Goal: Transaction & Acquisition: Subscribe to service/newsletter

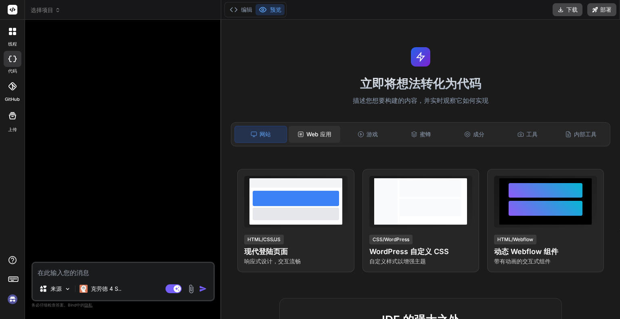
click at [331, 137] on div "Web 应用" at bounding box center [314, 134] width 52 height 17
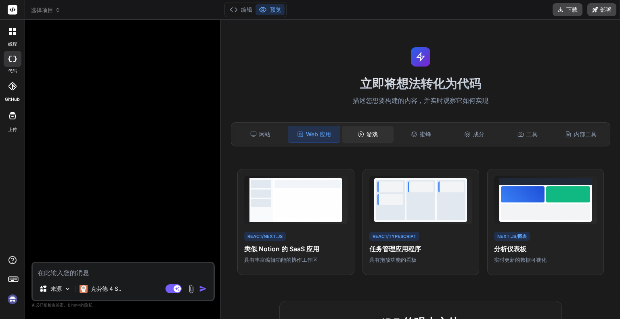
click at [366, 137] on font "游戏" at bounding box center [371, 134] width 11 height 8
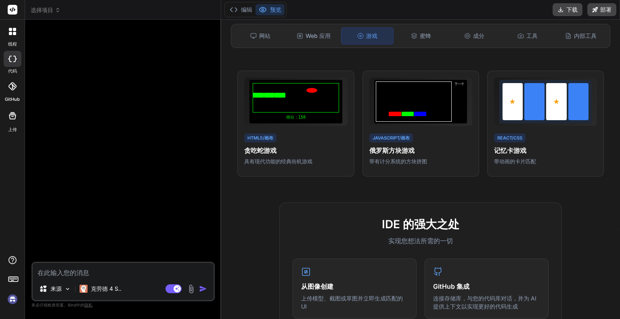
scroll to position [24, 0]
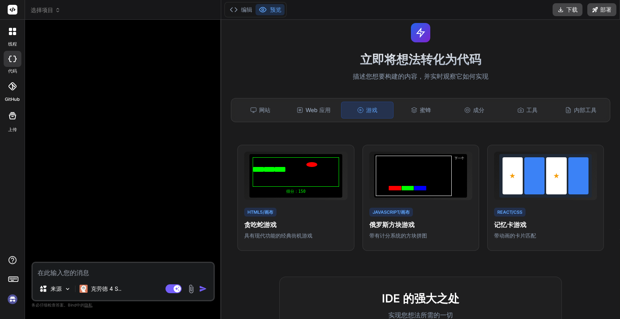
click at [413, 119] on div "网站 Web 应用 游戏 蜜蜂 成分 工具 内部工具" at bounding box center [420, 110] width 379 height 24
click at [415, 114] on div "蜜蜂" at bounding box center [421, 110] width 52 height 17
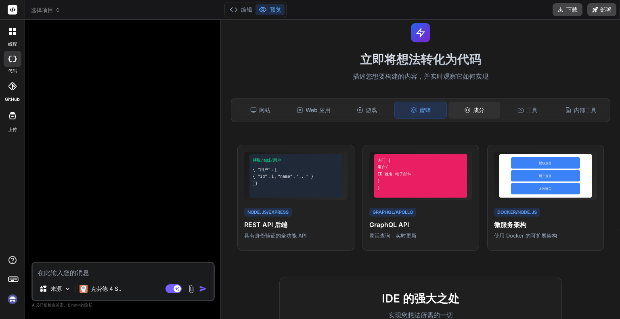
click at [487, 114] on div "成分" at bounding box center [474, 110] width 52 height 17
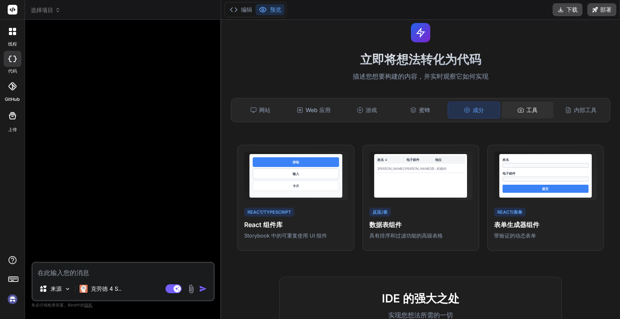
click at [526, 113] on font "工具" at bounding box center [531, 110] width 11 height 8
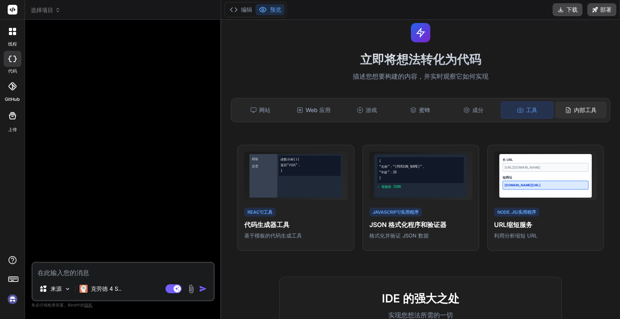
click at [580, 109] on font "内部工具" at bounding box center [585, 110] width 23 height 7
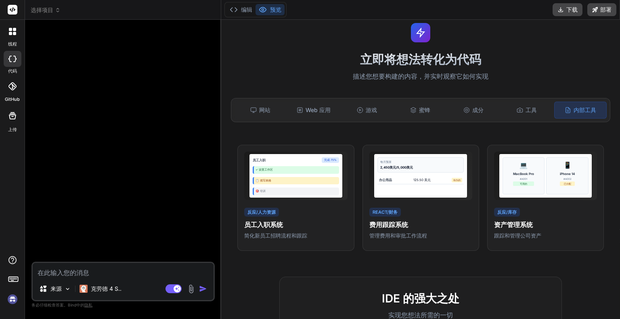
click at [261, 121] on div "网站 Web 应用 游戏 蜜蜂 成分 工具 内部工具" at bounding box center [420, 110] width 379 height 24
click at [261, 118] on div "网站" at bounding box center [260, 110] width 52 height 17
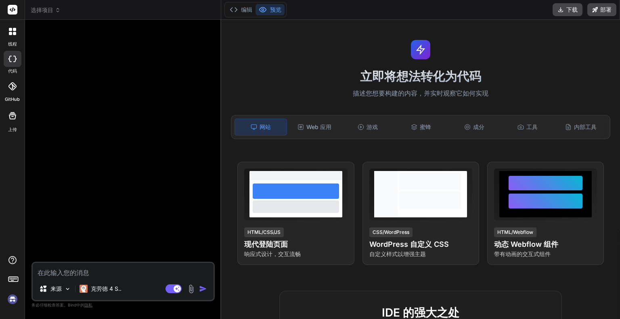
scroll to position [0, 0]
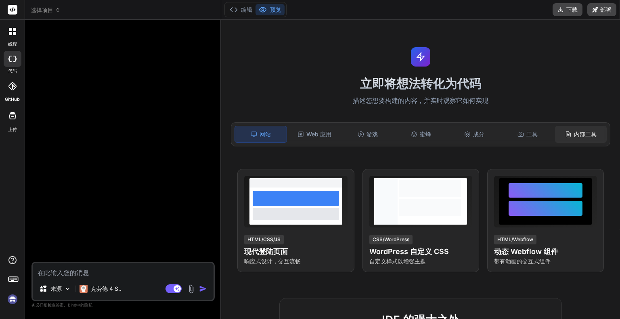
click at [574, 132] on font "内部工具" at bounding box center [585, 134] width 23 height 7
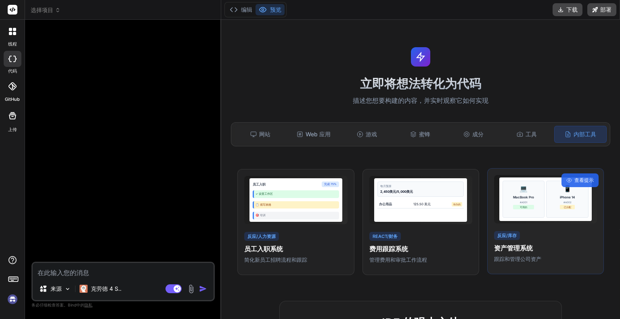
click at [531, 196] on div "💻 MacBook Pro #A001 可用的" at bounding box center [523, 199] width 42 height 37
click at [567, 181] on div "查看提示" at bounding box center [579, 180] width 37 height 14
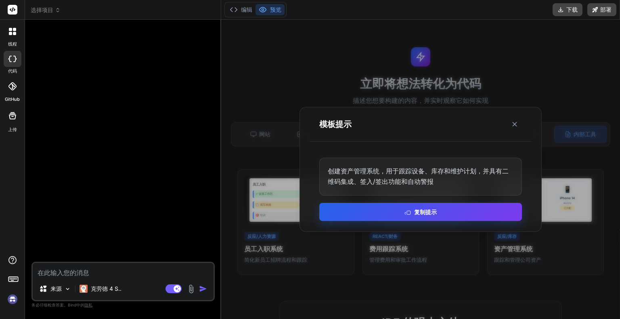
click at [426, 211] on font "复制提示" at bounding box center [425, 212] width 23 height 7
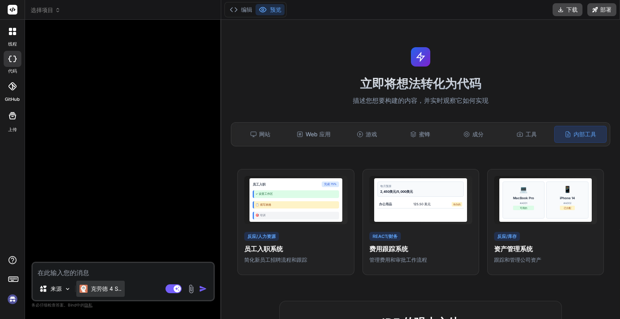
click at [103, 286] on font "克劳德 4 S.." at bounding box center [106, 288] width 31 height 7
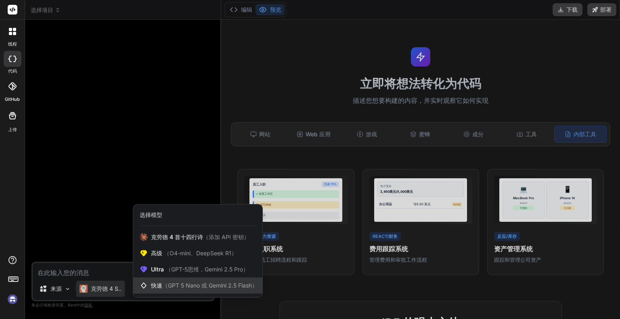
click at [190, 292] on div "快速 （GPT 5 Nano 或 Gemini 2.5 Flash）" at bounding box center [197, 286] width 129 height 16
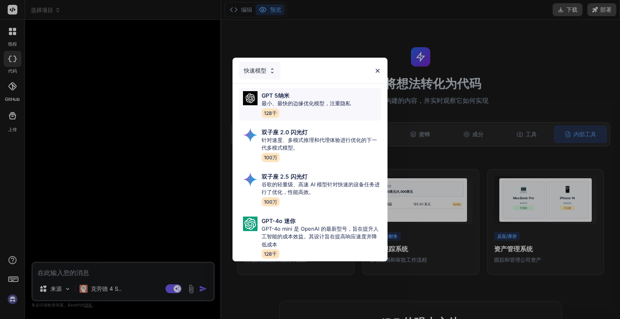
click at [332, 100] on font "最小、最快的边缘优化模型，注重隐私" at bounding box center [305, 103] width 89 height 6
type textarea "x"
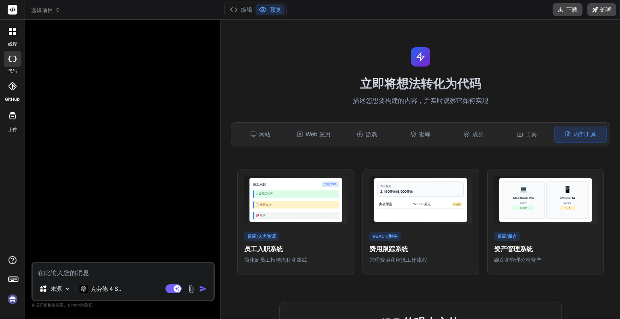
click at [136, 276] on textarea at bounding box center [123, 270] width 181 height 15
type textarea "n"
type textarea "x"
type textarea "ni"
type textarea "x"
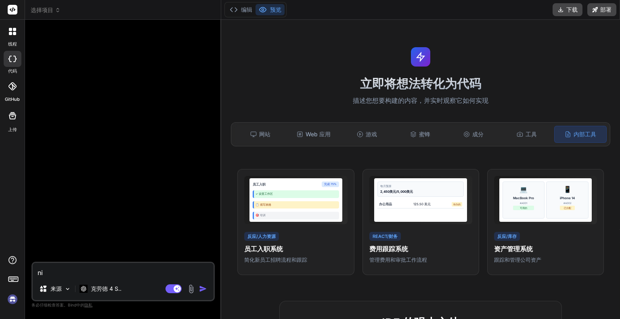
type textarea "ni'h"
type textarea "x"
type textarea "ni'ha"
type textarea "x"
type textarea "ni'hao"
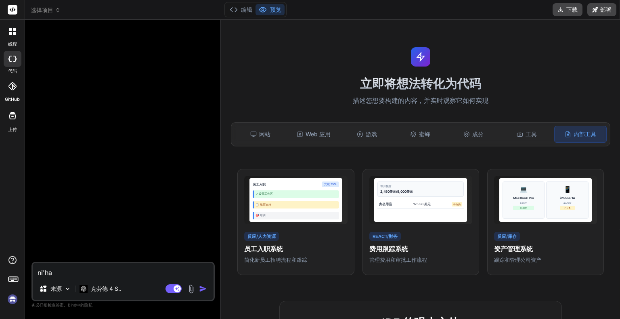
type textarea "x"
type textarea "你好"
type textarea "x"
type textarea "你好"
click at [203, 290] on img "button" at bounding box center [203, 289] width 8 height 8
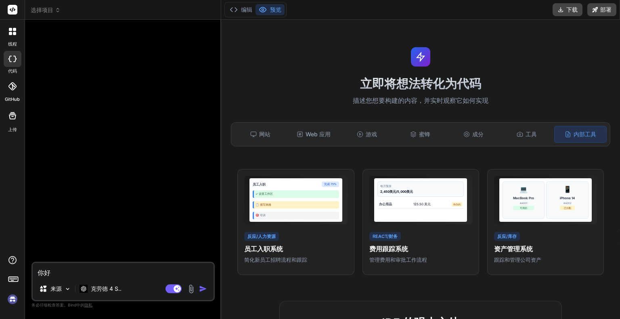
type textarea "x"
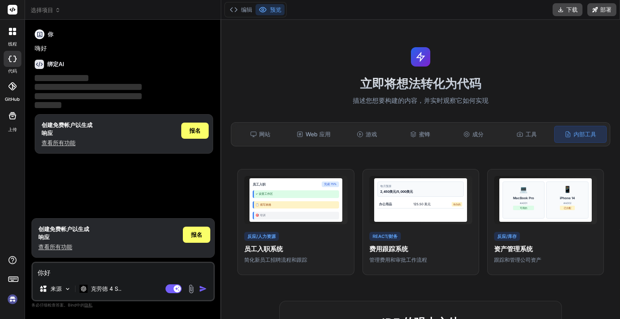
click at [6, 34] on div at bounding box center [12, 31] width 17 height 17
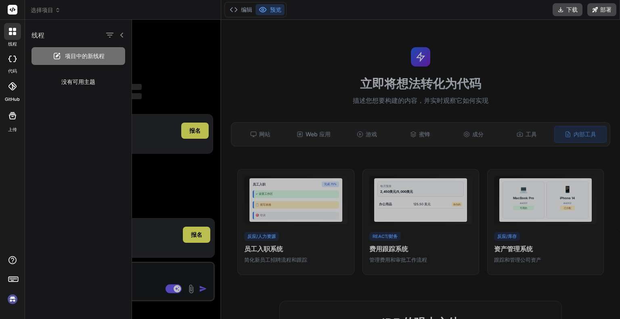
click at [13, 12] on rect at bounding box center [13, 10] width 10 height 10
click at [11, 9] on icon at bounding box center [13, 9] width 6 height 5
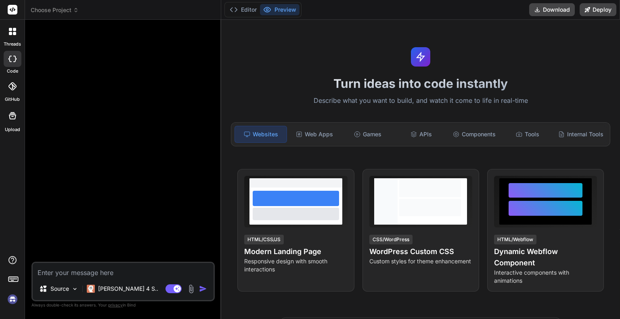
type textarea "x"
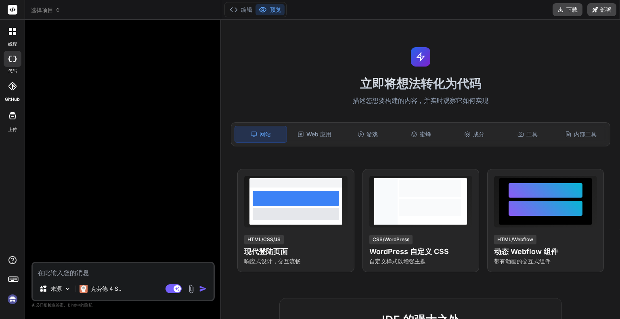
click at [14, 8] on icon at bounding box center [13, 9] width 6 height 5
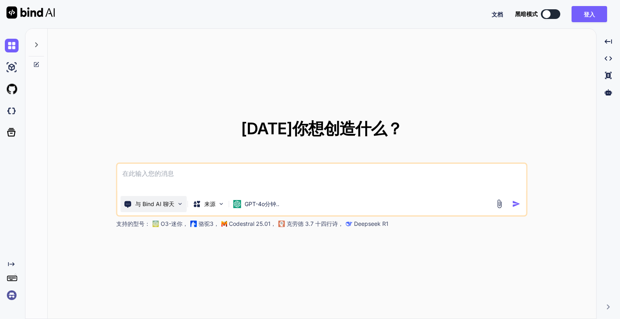
click at [172, 202] on font "与 Bind AI 聊天" at bounding box center [154, 204] width 39 height 7
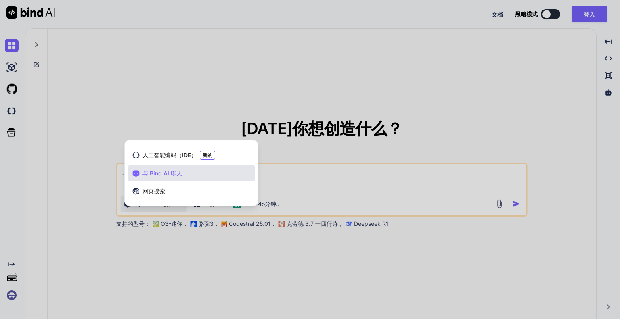
click at [172, 209] on div at bounding box center [310, 159] width 620 height 319
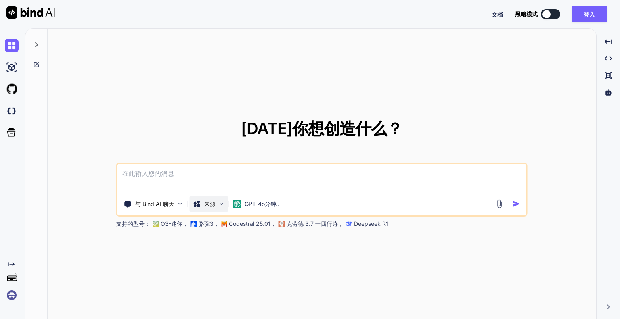
click at [209, 206] on font "来源" at bounding box center [209, 204] width 11 height 7
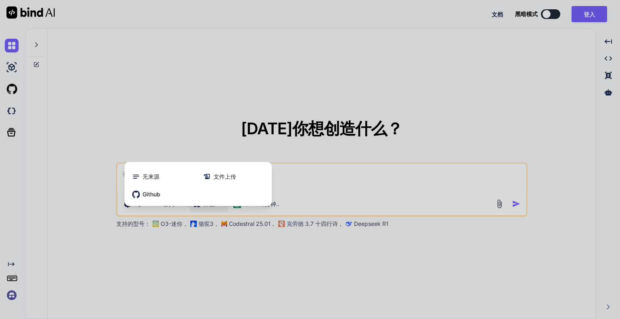
click at [213, 208] on div at bounding box center [310, 159] width 620 height 319
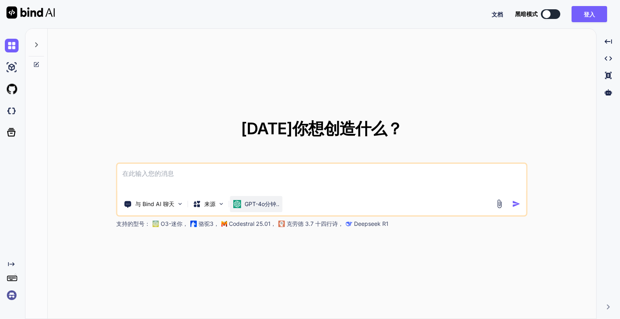
click at [272, 208] on p "GPT-4o分钟.." at bounding box center [261, 204] width 35 height 8
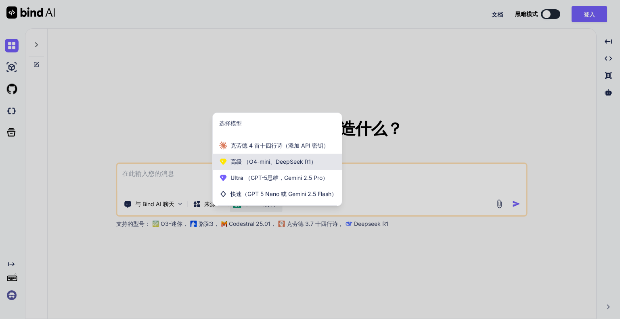
click at [310, 163] on font "（O4-mini、DeepSeek R1）" at bounding box center [279, 161] width 73 height 7
type textarea "x"
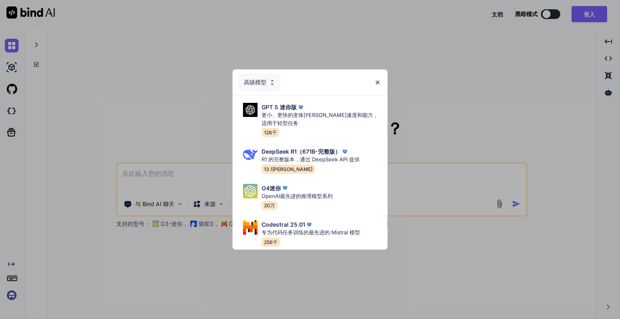
click at [265, 79] on font "高级模型" at bounding box center [255, 82] width 23 height 7
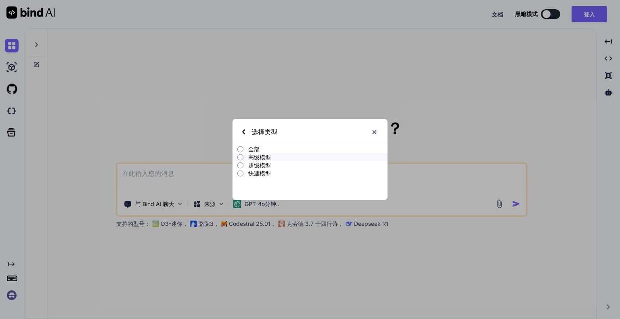
click at [265, 165] on font "超级模型" at bounding box center [259, 165] width 23 height 7
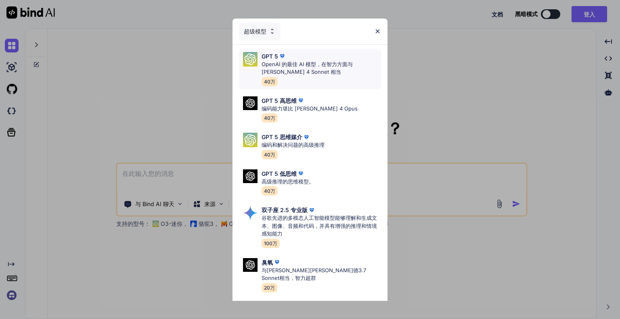
click at [350, 72] on p "OpenAI 的最佳 AI 模型，在智力方面与 [PERSON_NAME] 4 Sonnet 相当" at bounding box center [320, 69] width 119 height 16
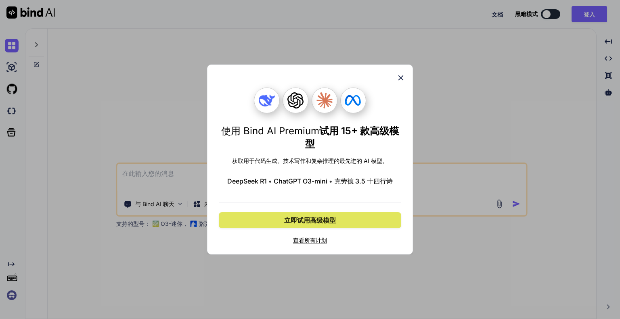
click at [314, 224] on font "立即试用高级模型" at bounding box center [310, 220] width 52 height 8
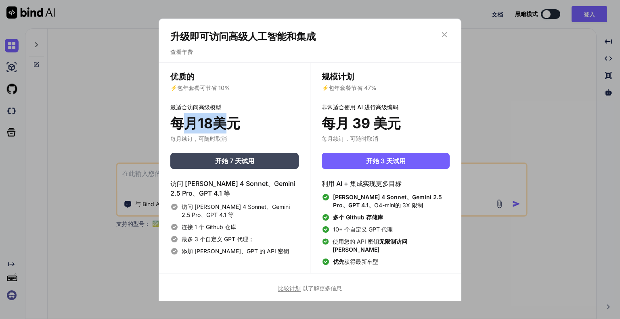
drag, startPoint x: 186, startPoint y: 123, endPoint x: 230, endPoint y: 126, distance: 43.2
click at [230, 126] on font "每月18美元" at bounding box center [205, 123] width 70 height 17
click at [230, 126] on div at bounding box center [237, 121] width 15 height 15
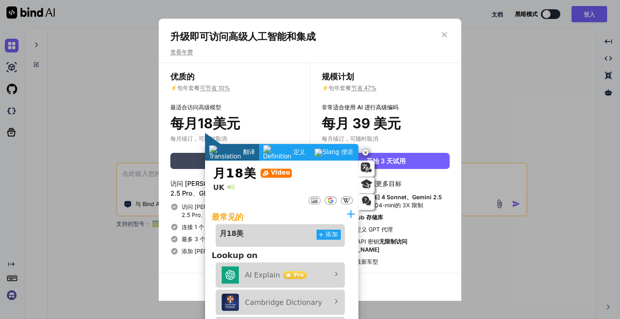
click at [341, 121] on font "每月 39 美元" at bounding box center [361, 123] width 79 height 17
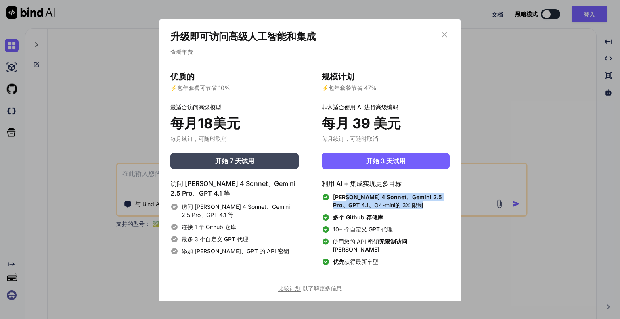
drag, startPoint x: 345, startPoint y: 198, endPoint x: 391, endPoint y: 206, distance: 46.7
click at [391, 206] on span "Claude 4 Sonnet、Gemini 2.5 Pro、GPT 4.1、 O4-mini的 3X 限制" at bounding box center [391, 201] width 117 height 16
click at [391, 206] on font "O4-mini的 3X 限制" at bounding box center [398, 205] width 49 height 7
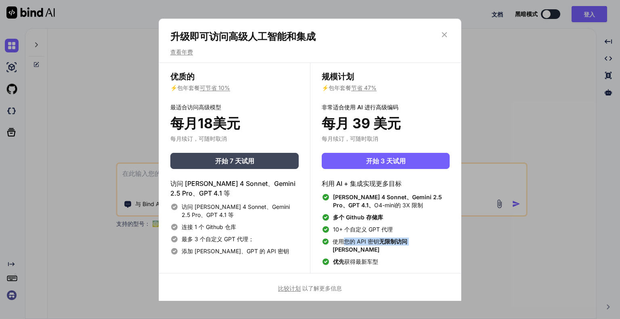
drag, startPoint x: 345, startPoint y: 243, endPoint x: 410, endPoint y: 242, distance: 65.0
click at [407, 242] on font "使用您的 API 密钥 无限制访问 Claude" at bounding box center [369, 245] width 75 height 15
click at [407, 242] on font "无限制访问 Claude" at bounding box center [369, 245] width 75 height 15
click at [419, 228] on div "10+ 个自定义 GPT 代理" at bounding box center [386, 230] width 128 height 8
click at [182, 50] on font "查看年费" at bounding box center [181, 51] width 23 height 7
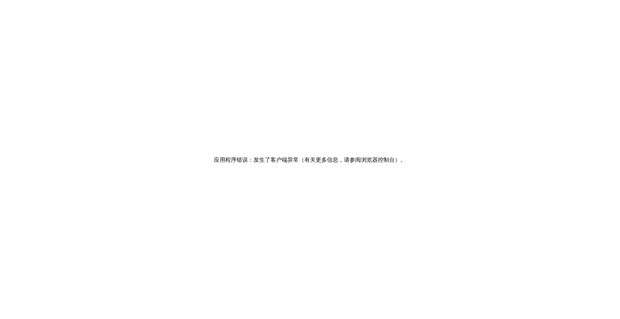
drag, startPoint x: 325, startPoint y: 59, endPoint x: 309, endPoint y: 58, distance: 16.2
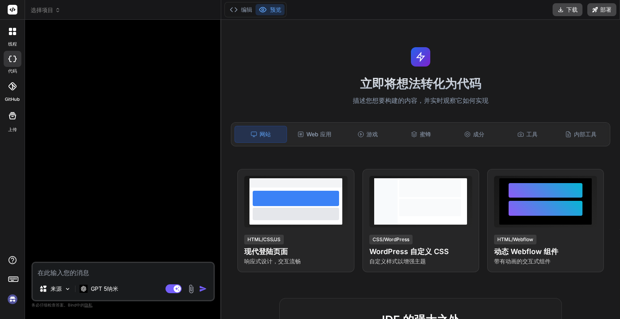
click at [167, 229] on div at bounding box center [124, 144] width 182 height 236
click at [113, 292] on font "GPT 5纳米" at bounding box center [104, 288] width 27 height 7
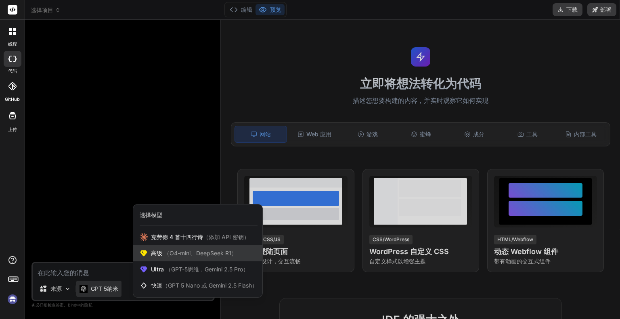
click at [171, 258] on div "高级 （O4-mini、DeepSeek R1）" at bounding box center [197, 253] width 129 height 16
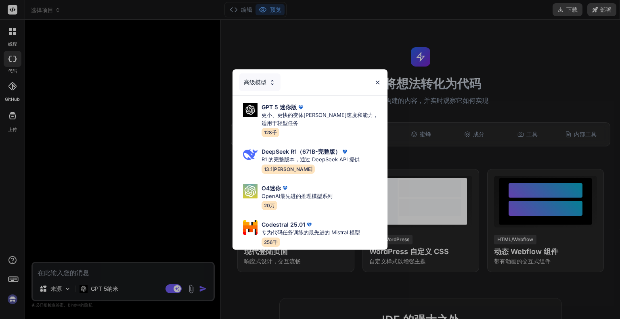
click at [254, 70] on div "高级模型" at bounding box center [309, 82] width 155 height 26
click at [258, 83] on font "高级模型" at bounding box center [255, 82] width 23 height 8
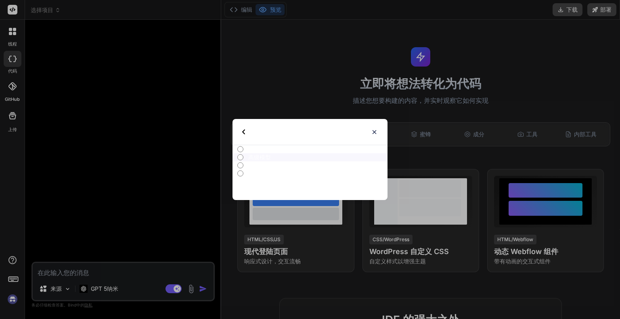
click at [265, 167] on font "超级模型" at bounding box center [259, 165] width 23 height 7
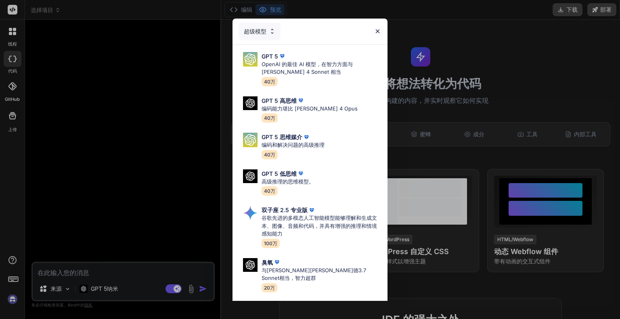
click at [532, 72] on div "超级模型 GPT 5 OpenAI 的最佳 AI 模型，在智力方面与 Claude 4 Sonnet 相当 40万 GPT 5 高思维 编码能力堪比 Clau…" at bounding box center [310, 159] width 620 height 319
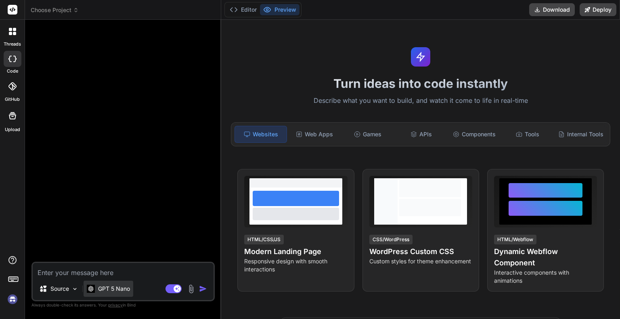
click at [109, 293] on p "GPT 5 Nano" at bounding box center [114, 289] width 32 height 8
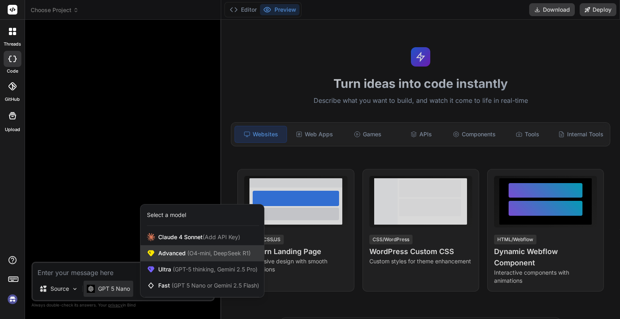
click at [166, 253] on span "Advanced (O4-mini, DeepSeek R1)" at bounding box center [204, 253] width 92 height 8
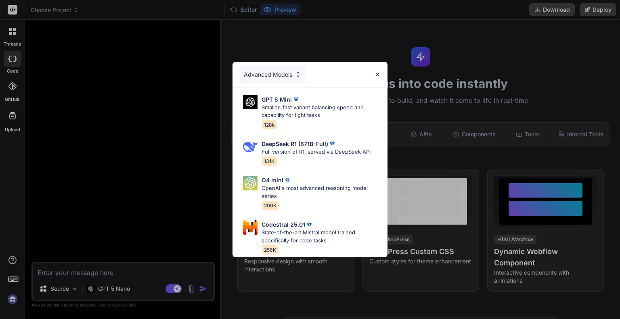
click at [288, 67] on div "Advanced Models" at bounding box center [272, 75] width 67 height 18
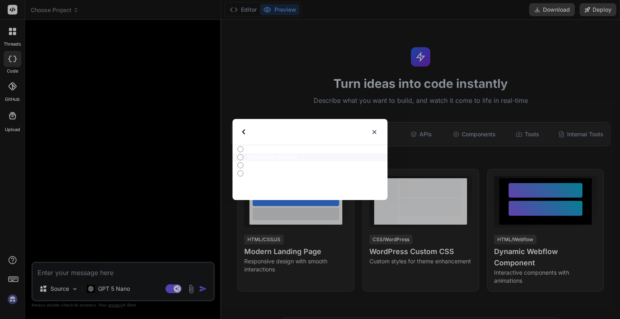
click at [266, 165] on p "Ultra Models" at bounding box center [317, 165] width 139 height 8
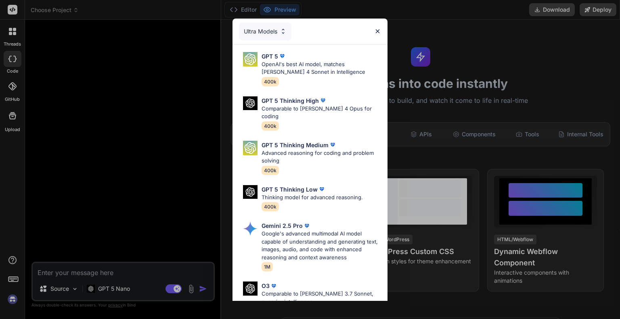
click at [282, 31] on img at bounding box center [283, 31] width 7 height 7
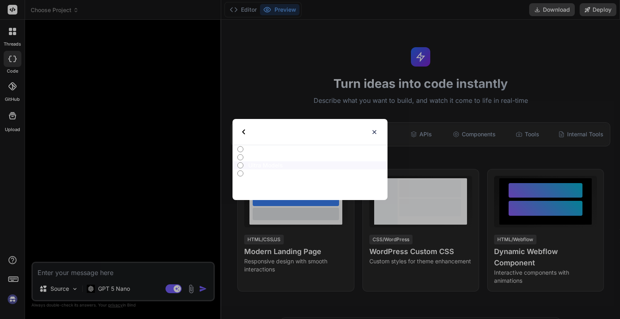
click at [267, 164] on p "Ultra Models" at bounding box center [317, 165] width 139 height 8
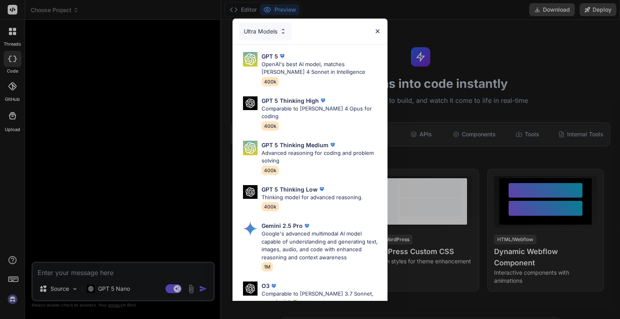
click at [375, 28] on img at bounding box center [377, 31] width 7 height 7
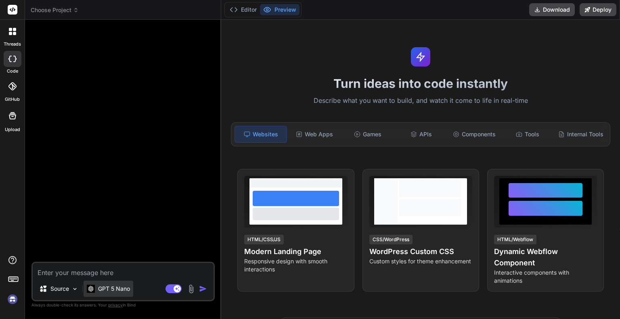
click at [110, 284] on div "GPT 5 Nano" at bounding box center [109, 289] width 50 height 16
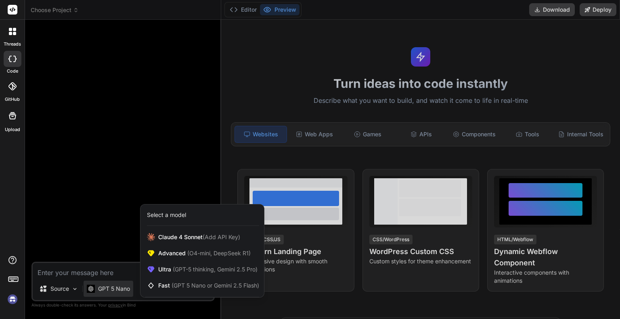
click at [126, 290] on div at bounding box center [310, 159] width 620 height 319
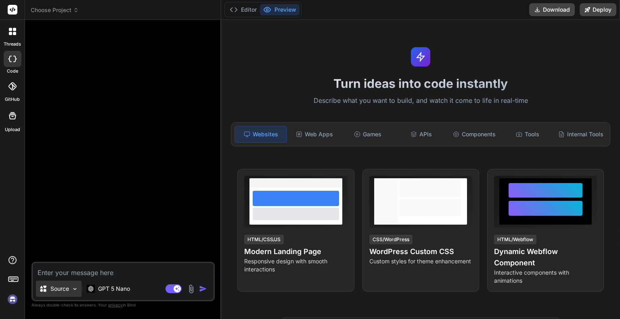
click at [61, 290] on p "Source" at bounding box center [59, 289] width 19 height 8
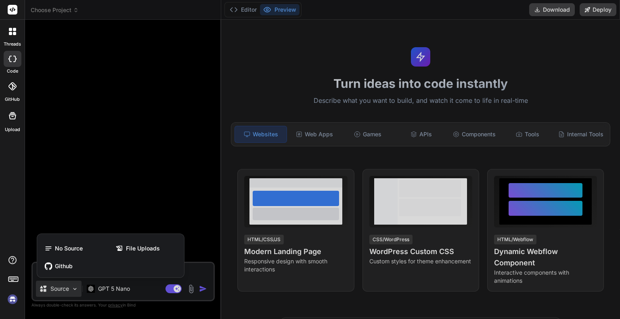
click at [97, 288] on div at bounding box center [310, 159] width 620 height 319
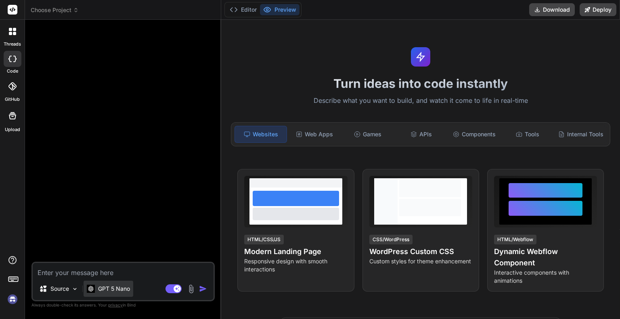
click at [98, 287] on p "GPT 5 Nano" at bounding box center [114, 289] width 32 height 8
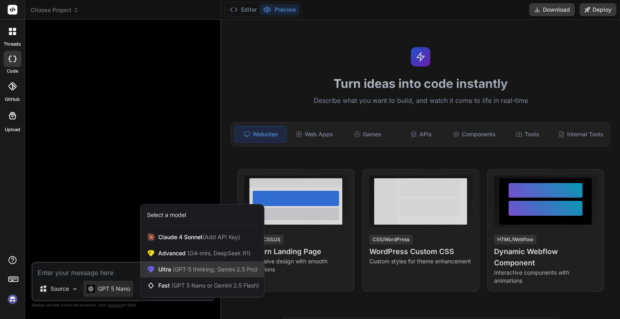
click at [178, 271] on span "(GPT-5 thinking, Gemini 2.5 Pro)" at bounding box center [214, 269] width 86 height 7
type textarea "x"
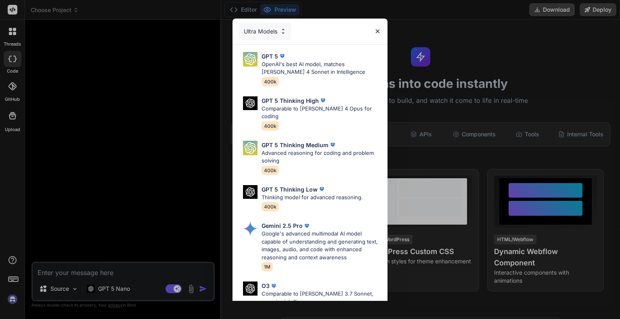
click at [277, 28] on div "Ultra Models" at bounding box center [265, 32] width 52 height 18
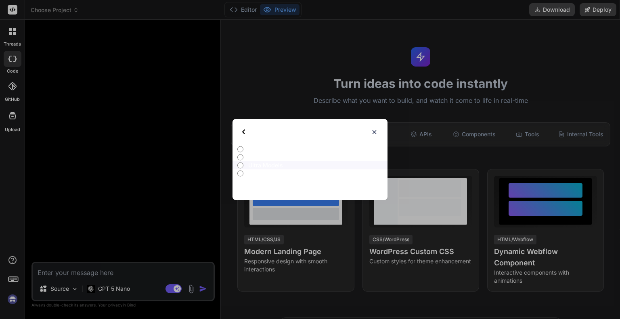
click at [262, 156] on p "Advanced Models" at bounding box center [317, 157] width 139 height 8
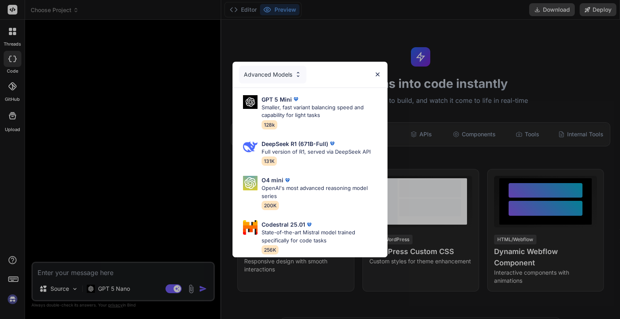
click at [276, 72] on div "Advanced Models" at bounding box center [272, 75] width 67 height 18
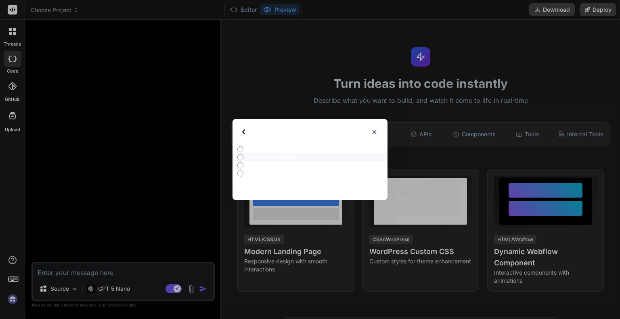
click at [259, 166] on p "Ultra Models" at bounding box center [317, 165] width 139 height 8
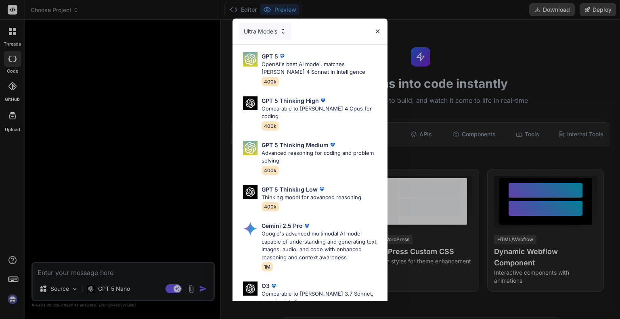
click at [377, 30] on img at bounding box center [377, 31] width 7 height 7
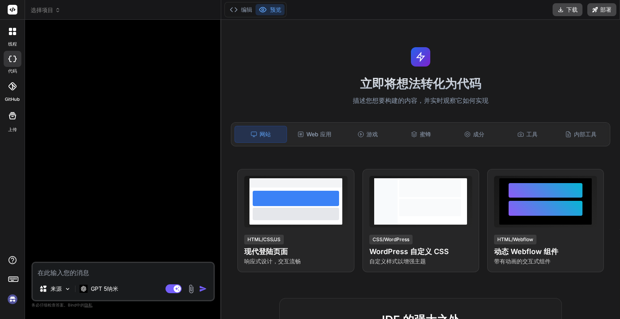
drag, startPoint x: 138, startPoint y: 96, endPoint x: 113, endPoint y: 75, distance: 33.2
click at [138, 96] on div at bounding box center [124, 144] width 182 height 236
click at [55, 10] on icon at bounding box center [58, 10] width 6 height 6
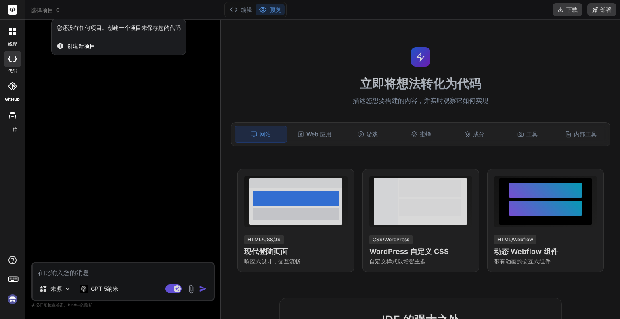
click at [68, 47] on font "创建新项目" at bounding box center [81, 45] width 28 height 7
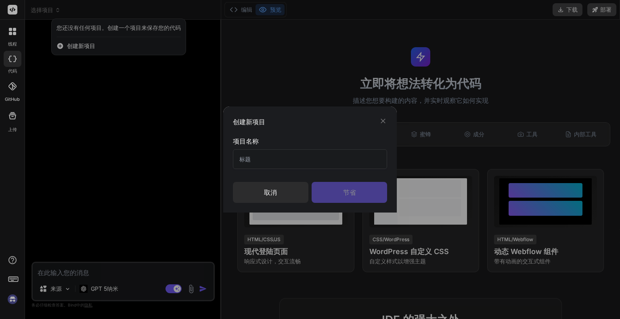
click at [294, 151] on input "text" at bounding box center [310, 159] width 154 height 20
type input "1"
click at [356, 196] on div "节省" at bounding box center [348, 192] width 75 height 21
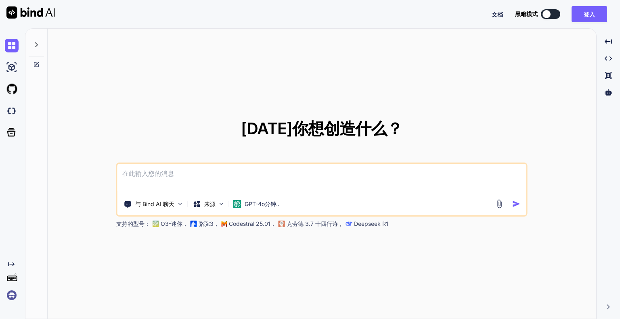
click at [295, 169] on textarea at bounding box center [321, 179] width 409 height 30
click at [251, 208] on div "GPT-4o分钟.." at bounding box center [256, 204] width 52 height 16
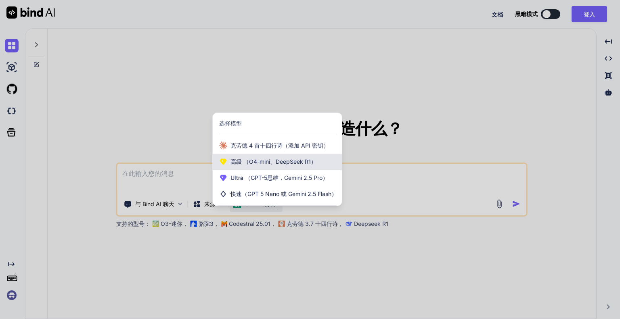
click at [294, 160] on font "（O4-mini、DeepSeek R1）" at bounding box center [279, 161] width 73 height 7
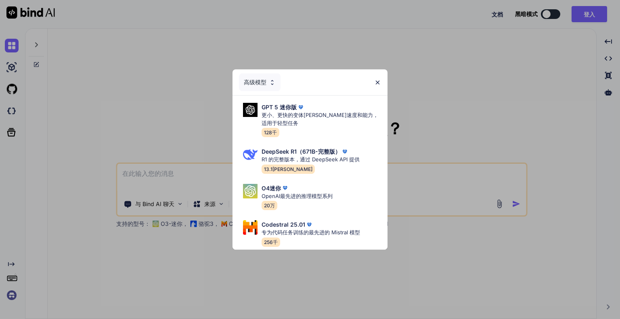
click at [268, 79] on div "高级模型" at bounding box center [260, 82] width 42 height 18
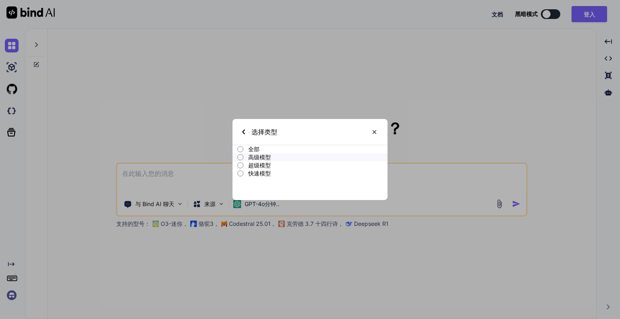
click at [274, 165] on p "超级模型" at bounding box center [317, 165] width 139 height 8
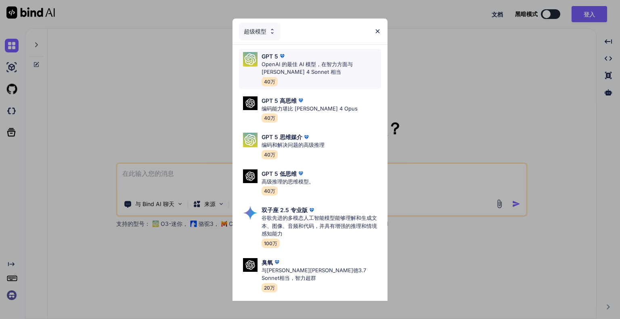
click at [328, 67] on font "OpenAI 的最佳 AI 模型，在智力方面与 [PERSON_NAME] 4 Sonnet 相当" at bounding box center [306, 68] width 91 height 15
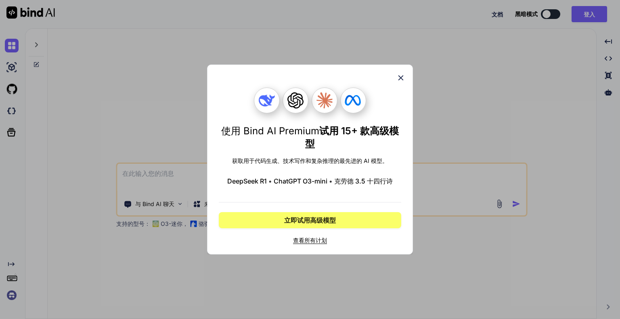
click at [311, 238] on font "查看所有计划" at bounding box center [310, 240] width 34 height 7
click at [400, 77] on icon at bounding box center [400, 77] width 9 height 9
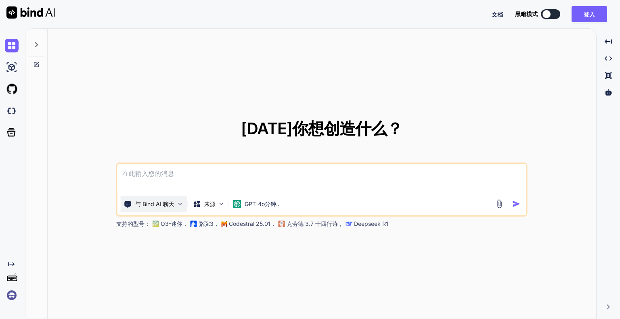
click at [177, 206] on img at bounding box center [180, 204] width 7 height 7
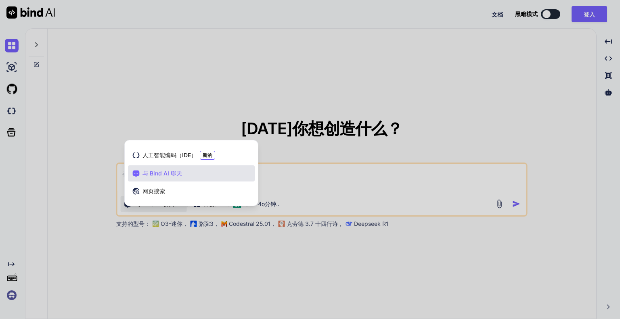
click at [177, 206] on div at bounding box center [310, 159] width 620 height 319
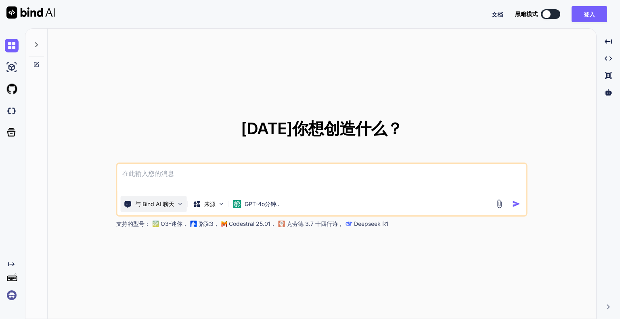
click at [177, 206] on img at bounding box center [180, 204] width 7 height 7
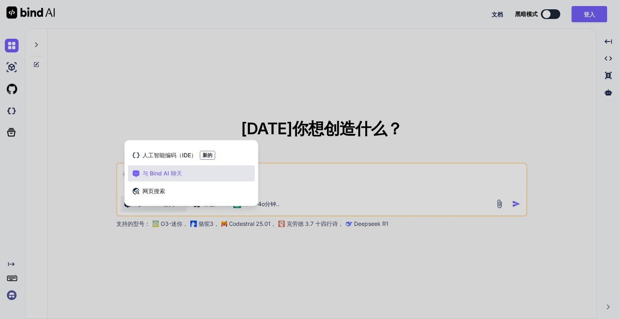
click at [178, 206] on div at bounding box center [310, 159] width 620 height 319
type textarea "x"
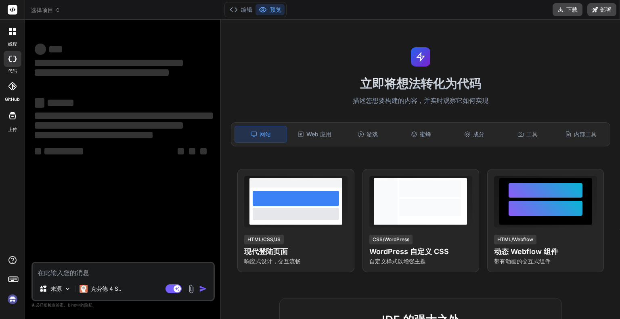
type textarea "x"
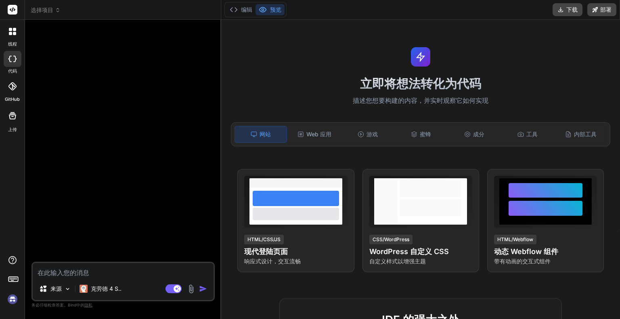
click at [58, 12] on icon at bounding box center [57, 11] width 2 height 1
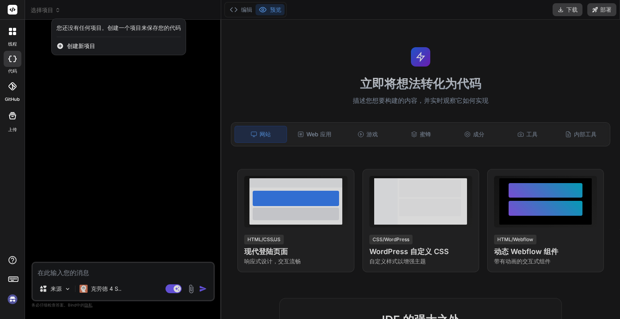
click at [82, 48] on font "创建新项目" at bounding box center [81, 45] width 28 height 7
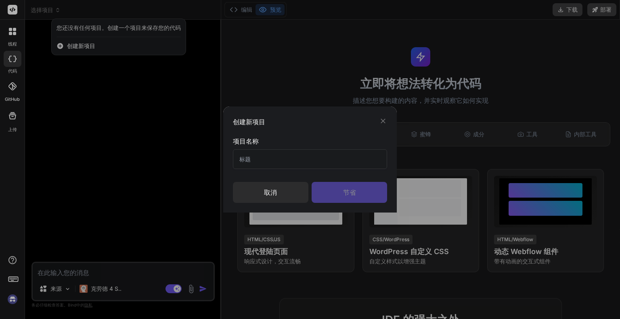
click at [311, 149] on div "项目名称" at bounding box center [310, 152] width 154 height 33
click at [311, 165] on input "text" at bounding box center [310, 159] width 154 height 20
type input "1"
click at [354, 194] on font "节省" at bounding box center [349, 192] width 13 height 8
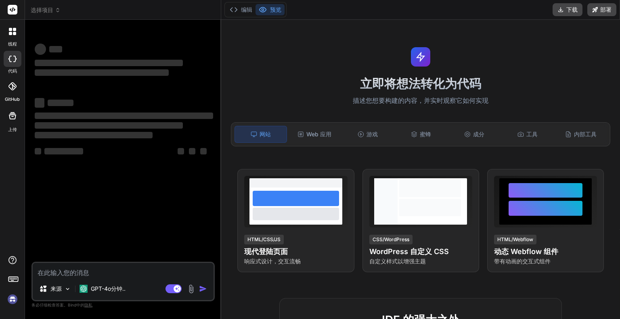
type textarea "x"
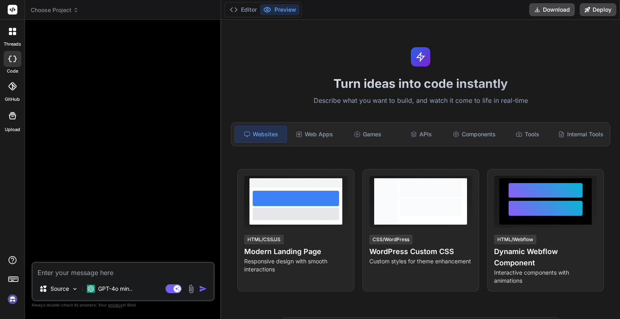
click at [127, 59] on div at bounding box center [124, 144] width 182 height 236
click at [69, 12] on span "Choose Project" at bounding box center [55, 10] width 48 height 8
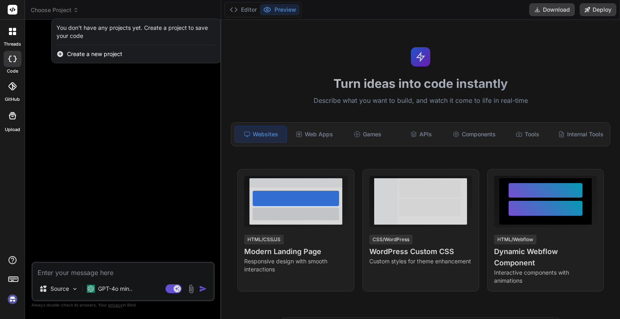
click at [73, 54] on span "Create a new project" at bounding box center [94, 54] width 55 height 8
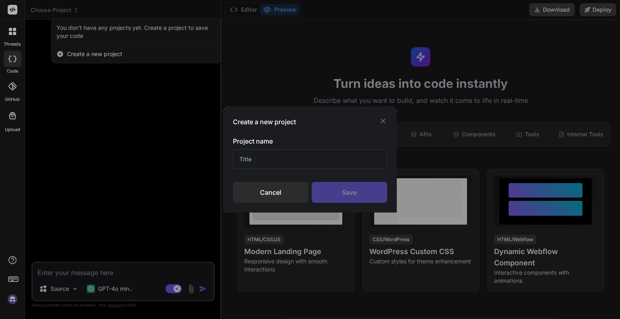
click at [326, 168] on input "text" at bounding box center [310, 159] width 154 height 20
type input "1"
click at [345, 200] on div "Save" at bounding box center [348, 192] width 75 height 21
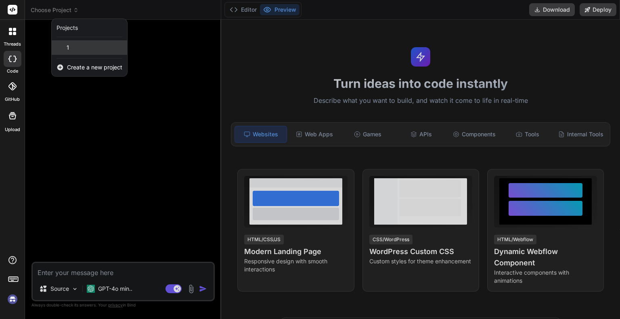
click at [98, 53] on div "1" at bounding box center [89, 47] width 75 height 15
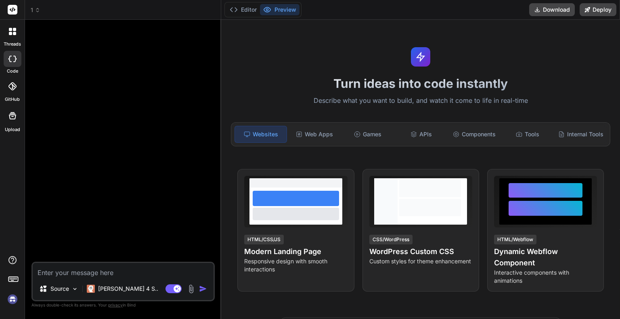
click at [132, 267] on textarea at bounding box center [123, 270] width 181 height 15
click at [119, 293] on div "Claude 4 S.." at bounding box center [123, 289] width 78 height 16
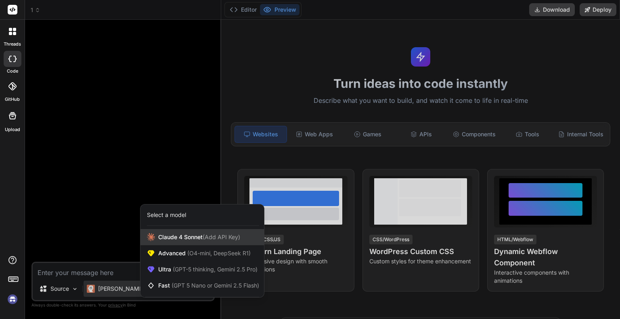
click at [184, 242] on div "Claude 4 Sonnet (Add API Key)" at bounding box center [201, 237] width 123 height 16
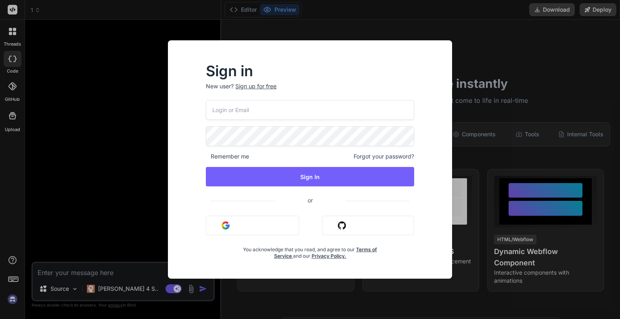
click at [478, 88] on div "Sign in New user? Sign up for free Remember me Forgot your password? Sign In or…" at bounding box center [310, 159] width 620 height 319
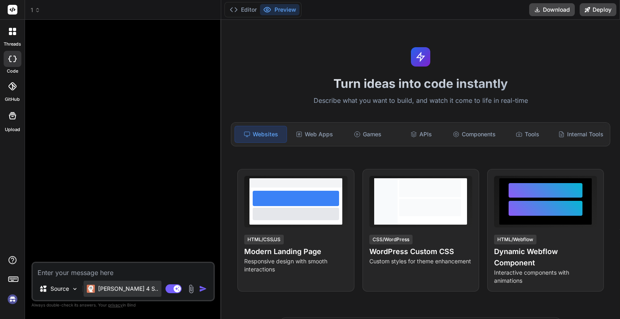
click at [117, 290] on p "Claude 4 S.." at bounding box center [128, 289] width 60 height 8
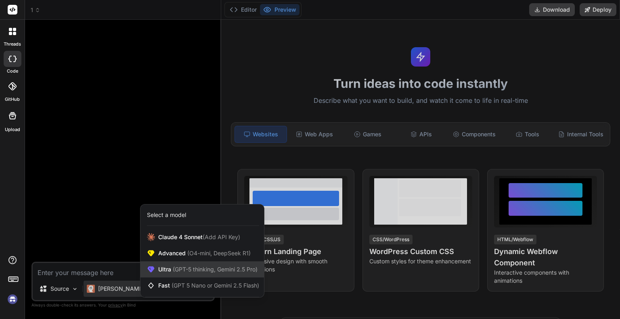
click at [178, 275] on div "Ultra (GPT-5 thinking, Gemini 2.5 Pro)" at bounding box center [201, 269] width 123 height 16
type textarea "x"
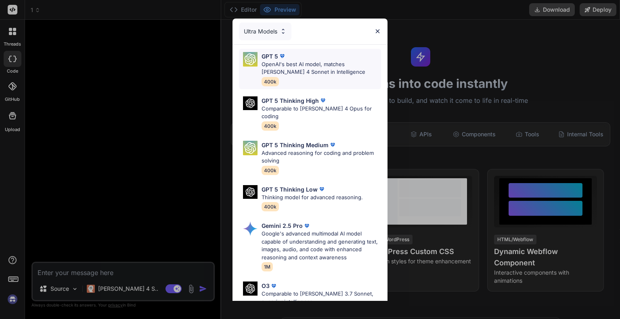
click at [294, 70] on p "OpenAI's best AI model, matches [PERSON_NAME] 4 Sonnet in Intelligence" at bounding box center [320, 69] width 119 height 16
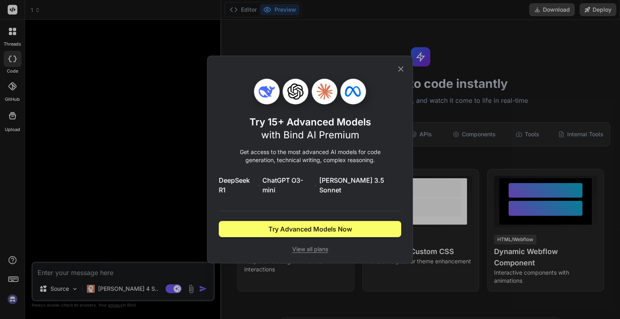
click at [399, 72] on icon at bounding box center [400, 69] width 5 height 5
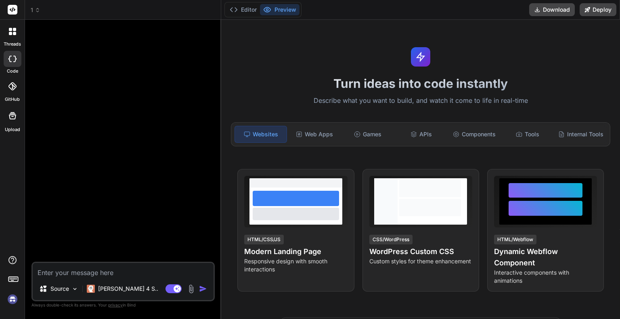
click at [117, 270] on textarea at bounding box center [123, 270] width 181 height 15
type textarea "i"
type textarea "x"
type textarea "a"
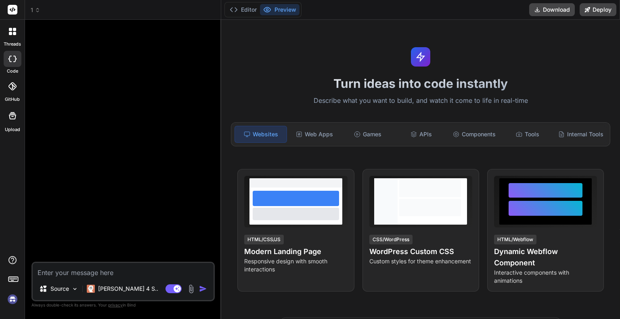
type textarea "x"
type textarea "a"
click at [203, 287] on img "button" at bounding box center [203, 289] width 8 height 8
type textarea "x"
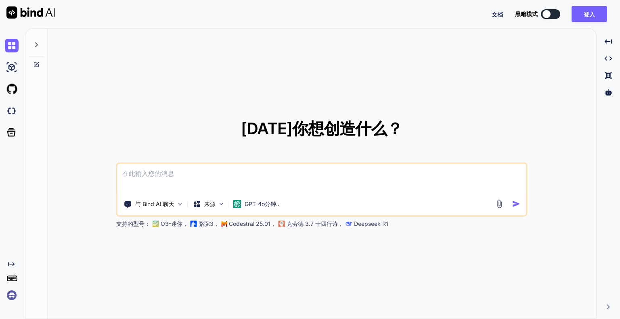
click at [270, 173] on textarea at bounding box center [321, 179] width 409 height 30
click at [270, 209] on div "GPT-4o分钟.." at bounding box center [256, 204] width 52 height 16
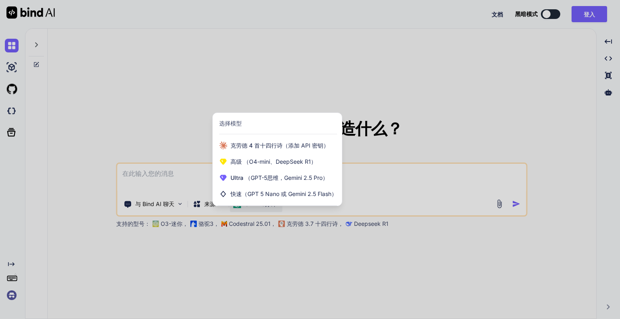
click at [254, 255] on div at bounding box center [310, 159] width 620 height 319
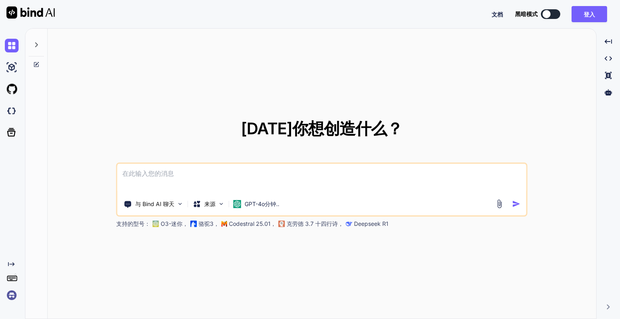
drag, startPoint x: 312, startPoint y: 224, endPoint x: 344, endPoint y: 223, distance: 31.9
click at [315, 224] on font "克劳德 3.7 十四行诗，" at bounding box center [314, 223] width 57 height 7
click at [382, 228] on div "[DATE]你想创造什么？ 与 Bind AI 聊天 来源 GPT-4o分钟.. 支持的型号： O3-迷你， 骆驼3， Codestral 25.01， 克劳…" at bounding box center [322, 174] width 548 height 291
drag, startPoint x: 380, startPoint y: 223, endPoint x: 234, endPoint y: 226, distance: 146.1
click at [234, 226] on div "支持的型号： O3-迷你， 骆驼3， Codestral 25.01， 克劳德 3.7 十四行诗， Deepseek R1" at bounding box center [317, 224] width 403 height 8
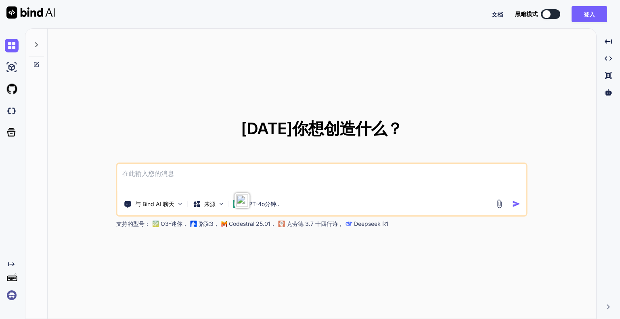
click at [250, 241] on div "[DATE]你想创造什么？ 与 Bind AI 聊天 来源 GPT-4o分钟.. 支持的型号： O3-迷你， 骆驼3， Codestral 25.01， 克劳…" at bounding box center [322, 174] width 548 height 291
click at [272, 207] on p "GPT-4o分钟.." at bounding box center [261, 204] width 35 height 8
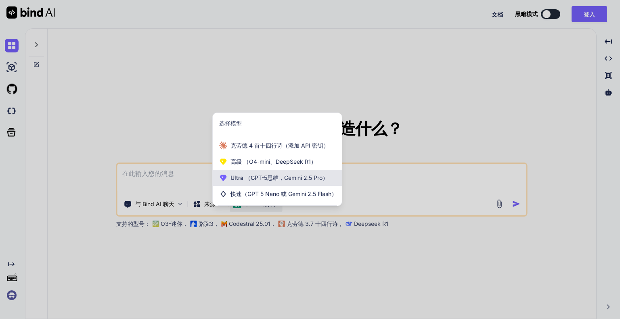
click at [282, 179] on font "（GPT-5思维，Gemini 2.5 Pro）" at bounding box center [286, 177] width 83 height 7
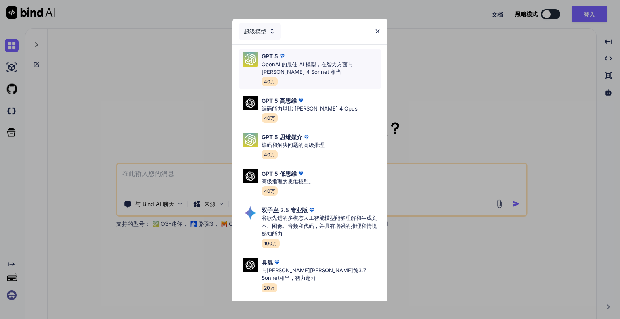
click at [327, 59] on div "GPT 5" at bounding box center [320, 56] width 119 height 8
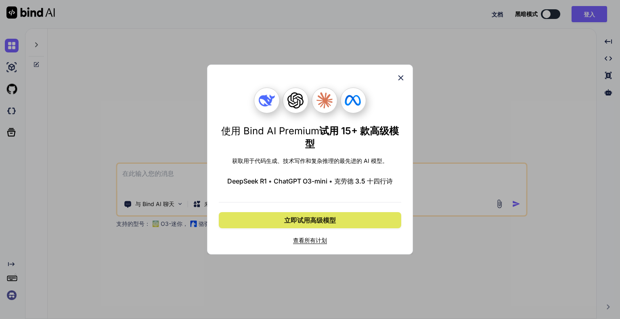
click at [346, 219] on button "立即试用高级模型" at bounding box center [310, 220] width 182 height 16
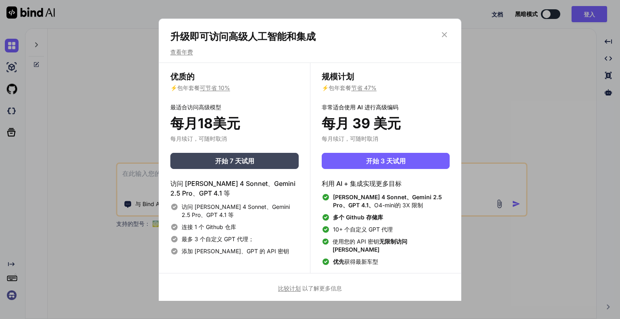
click at [447, 35] on icon at bounding box center [444, 34] width 9 height 9
